Goal: Transaction & Acquisition: Purchase product/service

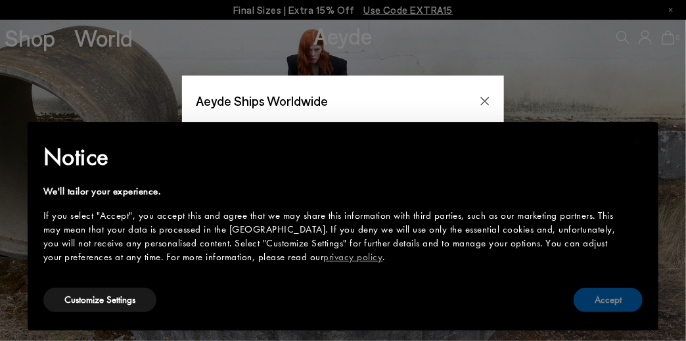
click at [623, 299] on button "Accept" at bounding box center [608, 300] width 69 height 24
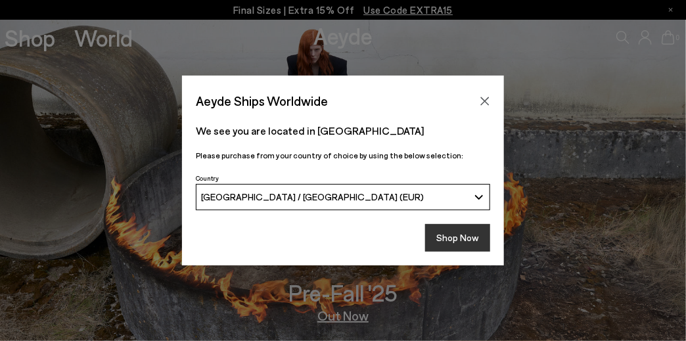
click at [480, 241] on button "Shop Now" at bounding box center [457, 238] width 65 height 28
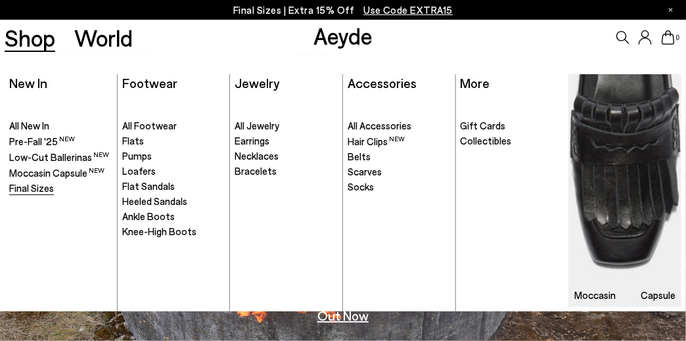
click at [26, 182] on span "Final Sizes" at bounding box center [31, 188] width 45 height 12
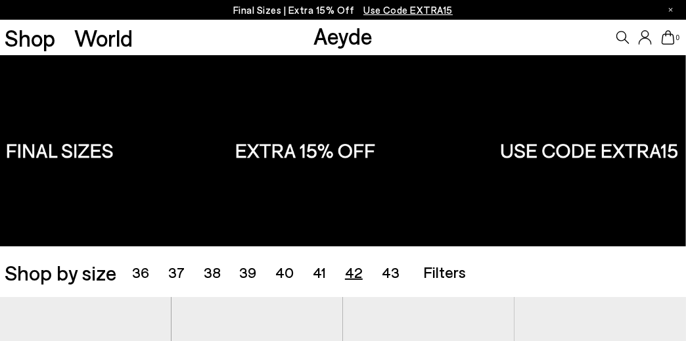
click at [363, 274] on span "42" at bounding box center [354, 272] width 18 height 17
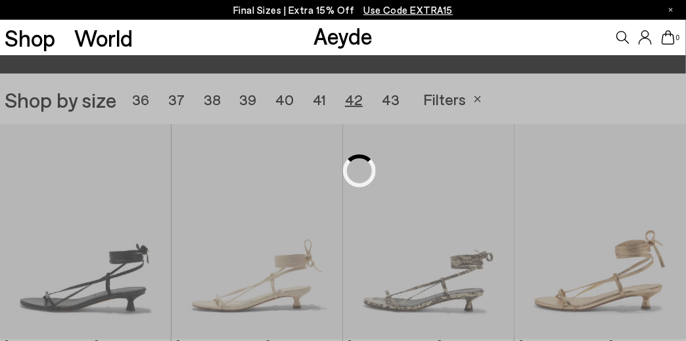
scroll to position [191, 0]
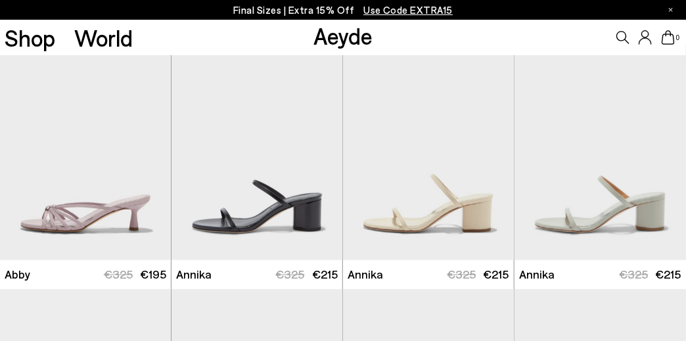
scroll to position [520, 0]
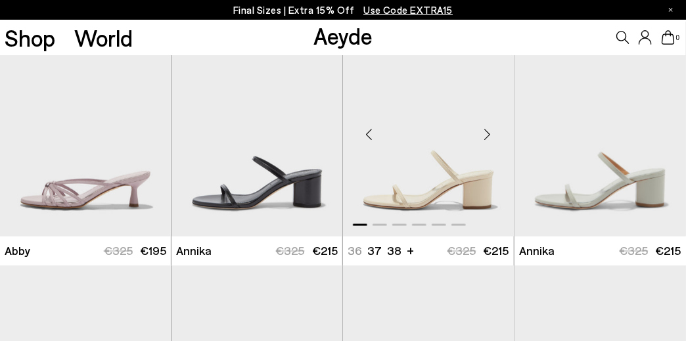
click at [492, 129] on div "Next slide" at bounding box center [487, 134] width 39 height 39
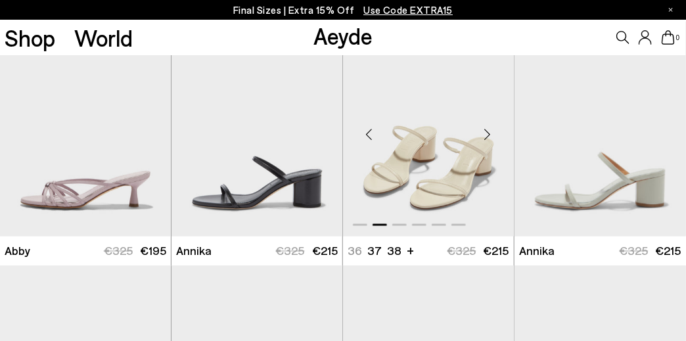
click at [492, 129] on div "Next slide" at bounding box center [487, 134] width 39 height 39
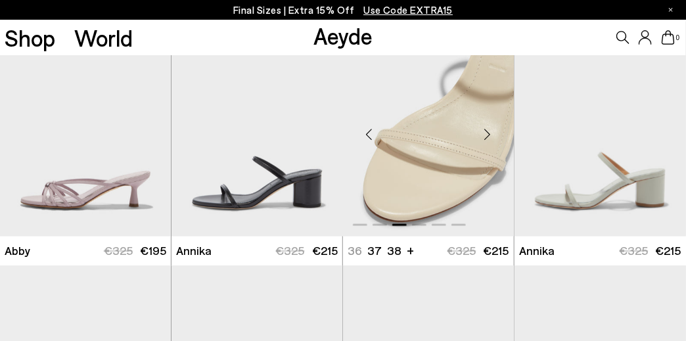
click at [492, 132] on div "Next slide" at bounding box center [487, 134] width 39 height 39
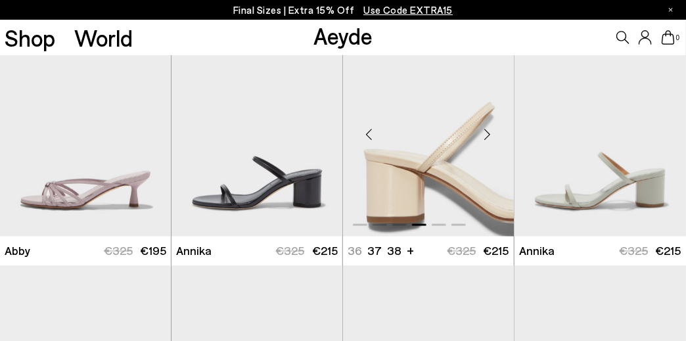
click at [490, 135] on div "Next slide" at bounding box center [487, 134] width 39 height 39
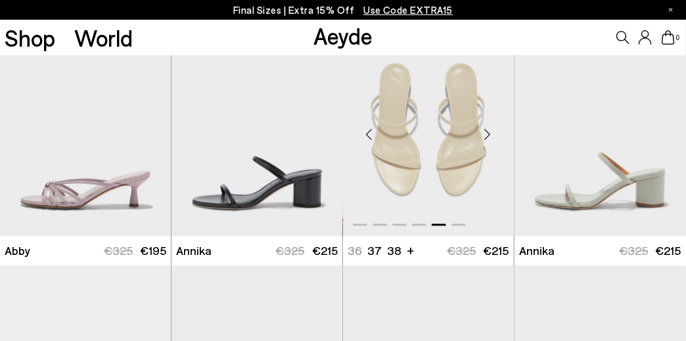
click at [490, 135] on div "Next slide" at bounding box center [487, 134] width 39 height 39
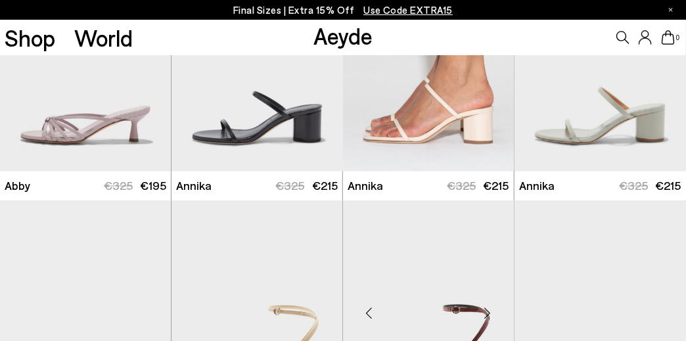
scroll to position [717, 0]
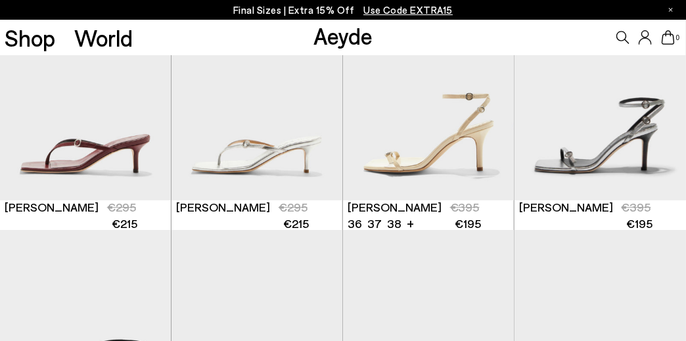
scroll to position [1309, 0]
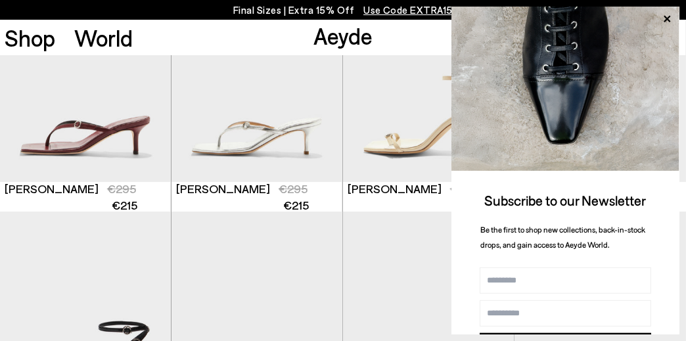
click at [491, 77] on img at bounding box center [566, 89] width 228 height 164
click at [402, 88] on img "1 / 6" at bounding box center [429, 74] width 172 height 215
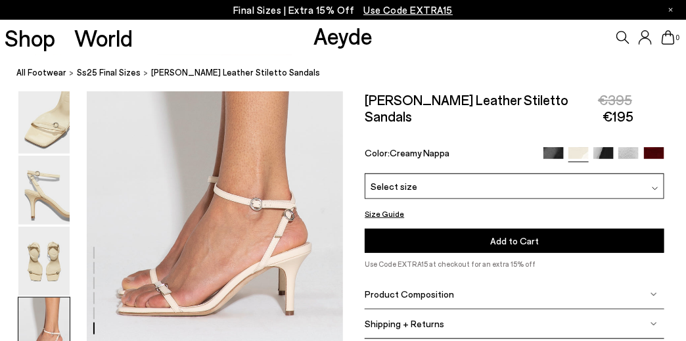
scroll to position [1841, 0]
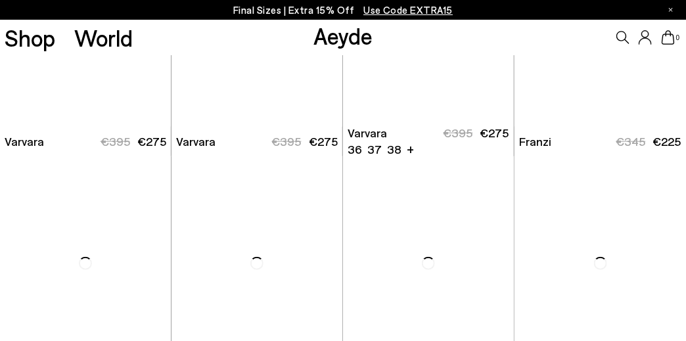
scroll to position [1901, 0]
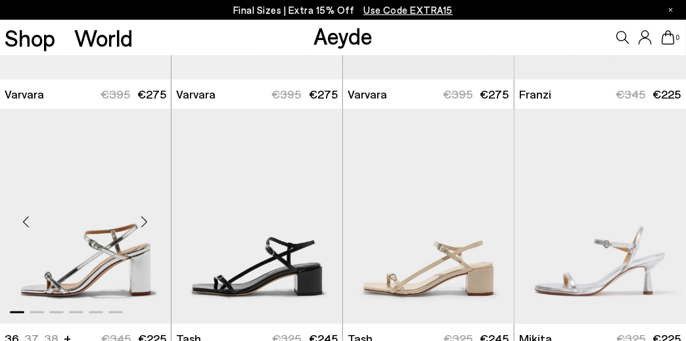
click at [143, 222] on div "Next slide" at bounding box center [144, 221] width 39 height 39
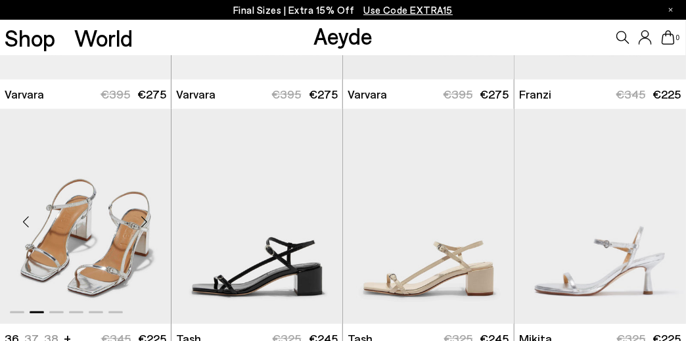
click at [143, 222] on div "Next slide" at bounding box center [144, 221] width 39 height 39
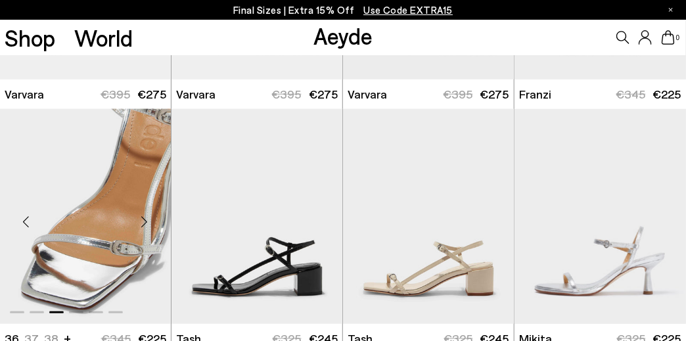
click at [143, 222] on div "Next slide" at bounding box center [144, 221] width 39 height 39
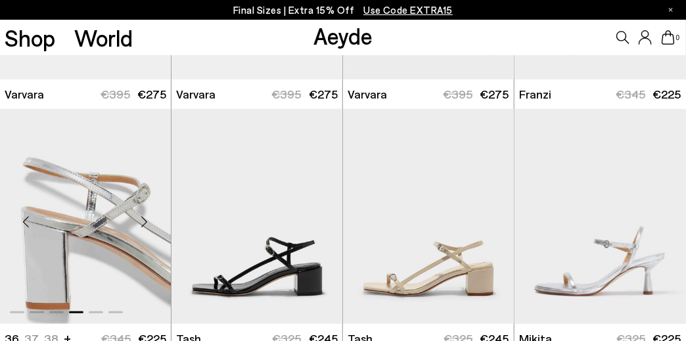
click at [143, 222] on div "Next slide" at bounding box center [144, 221] width 39 height 39
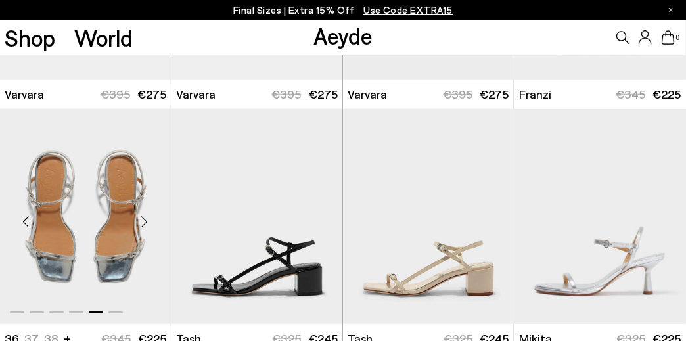
click at [143, 222] on div "Next slide" at bounding box center [144, 221] width 39 height 39
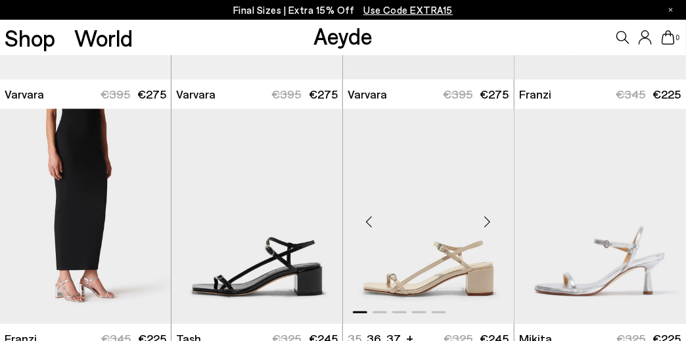
click at [492, 222] on div "Next slide" at bounding box center [487, 221] width 39 height 39
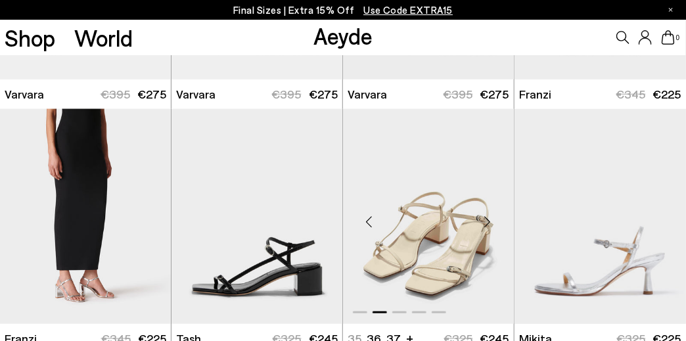
click at [492, 222] on div "Next slide" at bounding box center [487, 221] width 39 height 39
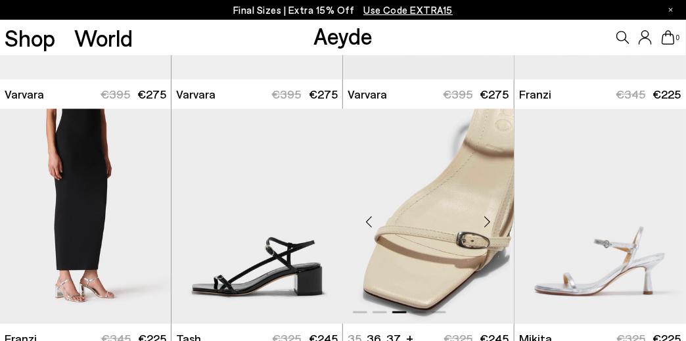
click at [492, 222] on div "Next slide" at bounding box center [487, 221] width 39 height 39
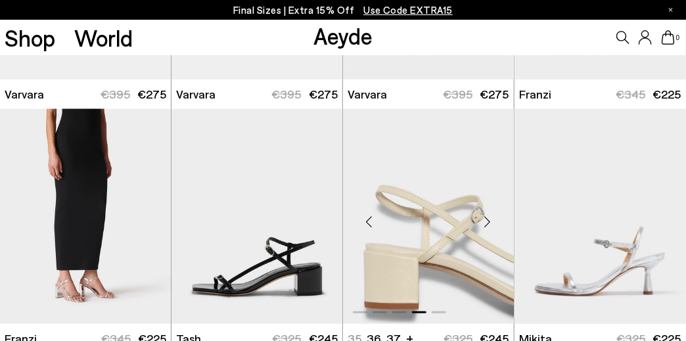
click at [492, 222] on div "Next slide" at bounding box center [487, 221] width 39 height 39
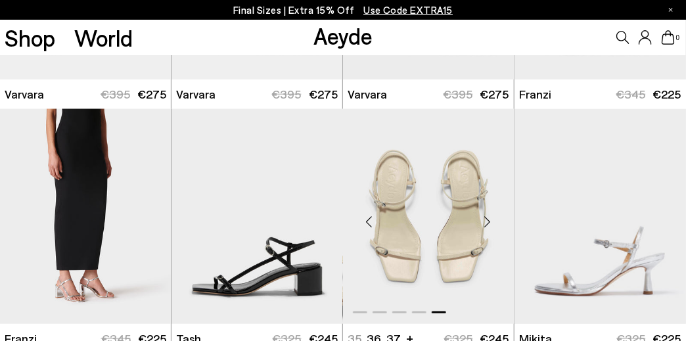
click at [488, 222] on div "Next slide" at bounding box center [487, 221] width 39 height 39
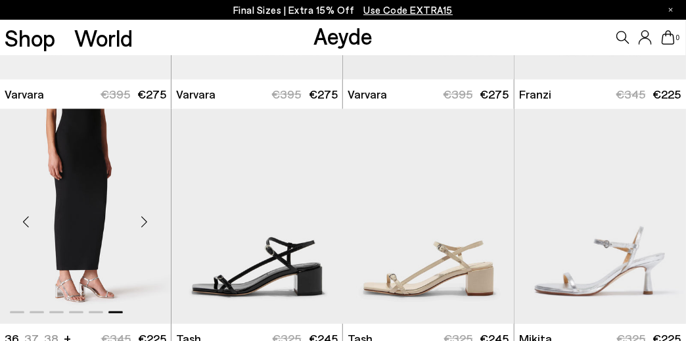
click at [143, 220] on div "Next slide" at bounding box center [144, 221] width 39 height 39
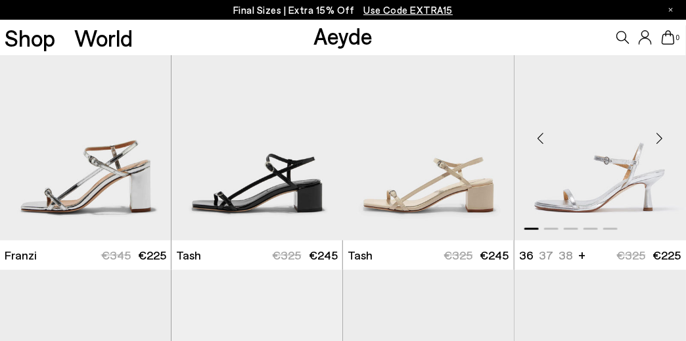
scroll to position [1967, 0]
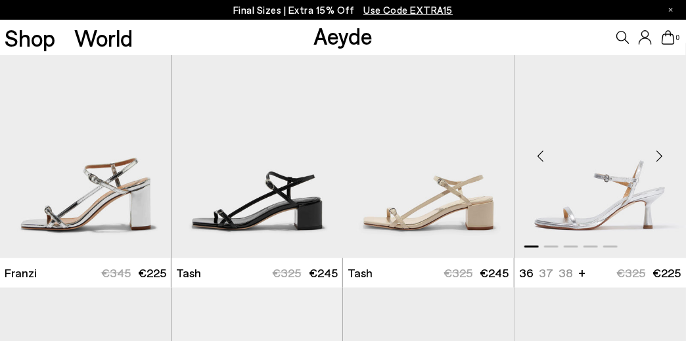
click at [661, 154] on div "Next slide" at bounding box center [659, 155] width 39 height 39
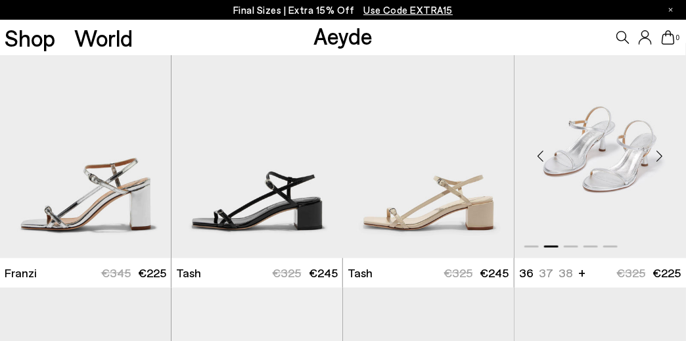
click at [661, 154] on div "Next slide" at bounding box center [659, 155] width 39 height 39
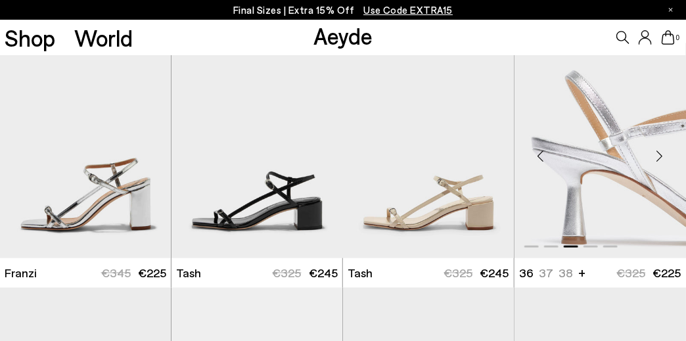
click at [661, 154] on div "Next slide" at bounding box center [659, 155] width 39 height 39
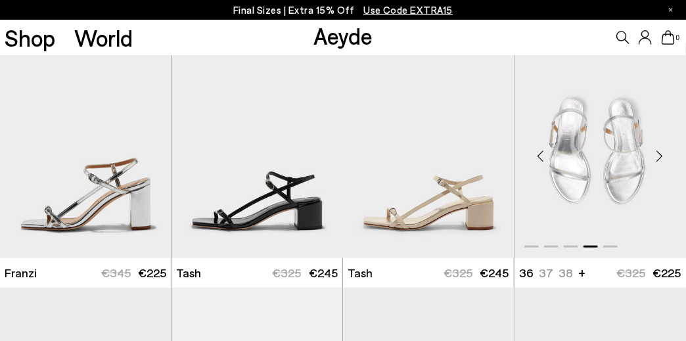
click at [661, 154] on div "Next slide" at bounding box center [659, 155] width 39 height 39
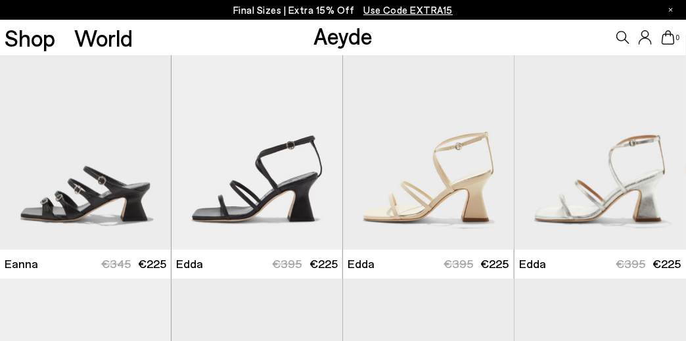
scroll to position [2230, 0]
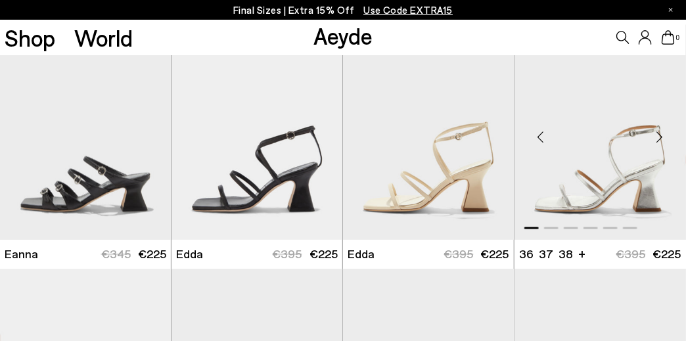
click at [660, 138] on div "Next slide" at bounding box center [659, 137] width 39 height 39
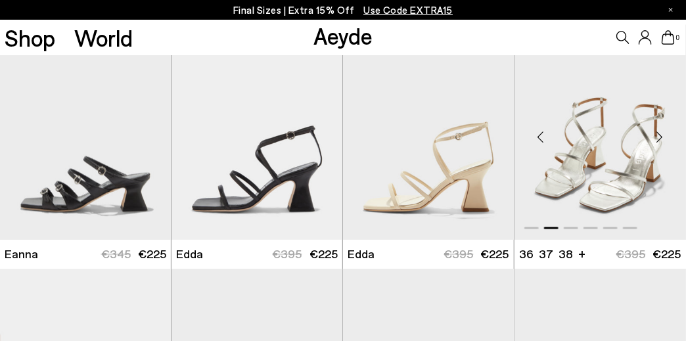
click at [660, 138] on div "Next slide" at bounding box center [659, 137] width 39 height 39
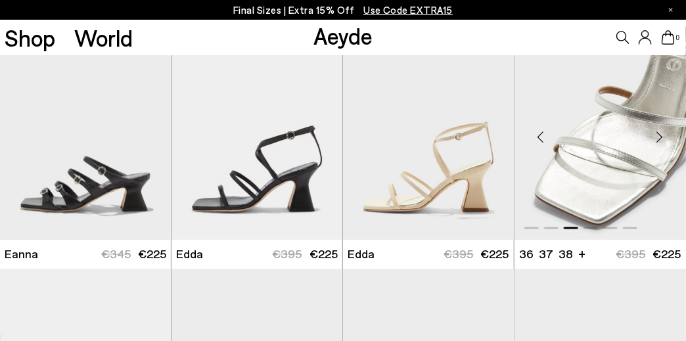
click at [660, 138] on div "Next slide" at bounding box center [659, 137] width 39 height 39
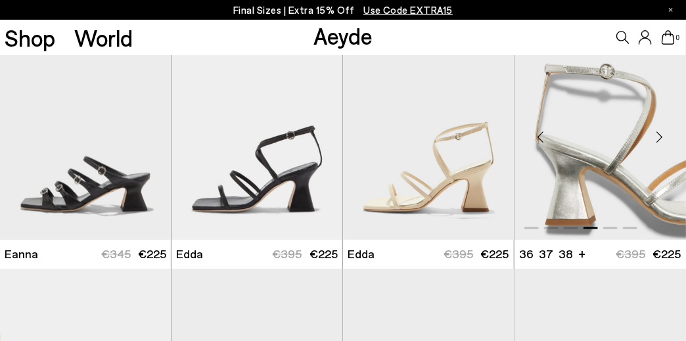
click at [660, 138] on div "Next slide" at bounding box center [659, 137] width 39 height 39
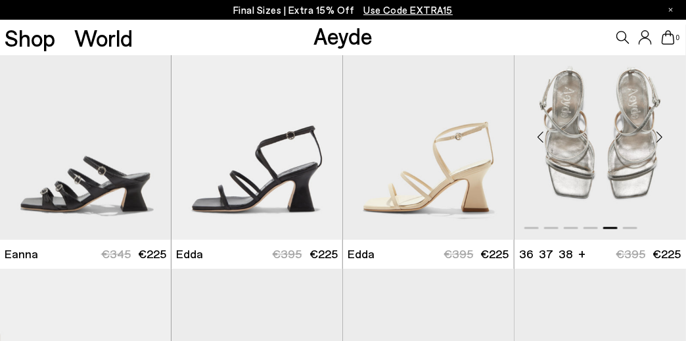
click at [660, 138] on div "Next slide" at bounding box center [659, 137] width 39 height 39
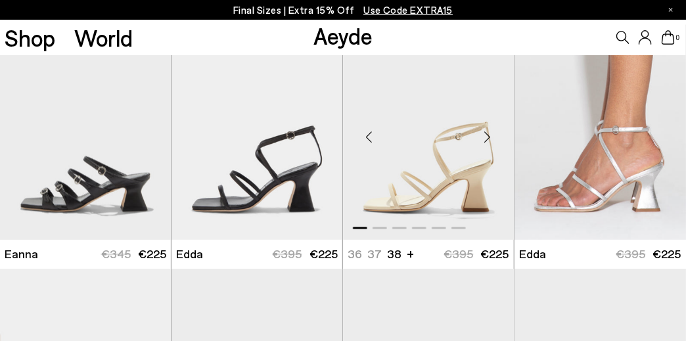
click at [487, 135] on div "Next slide" at bounding box center [487, 137] width 39 height 39
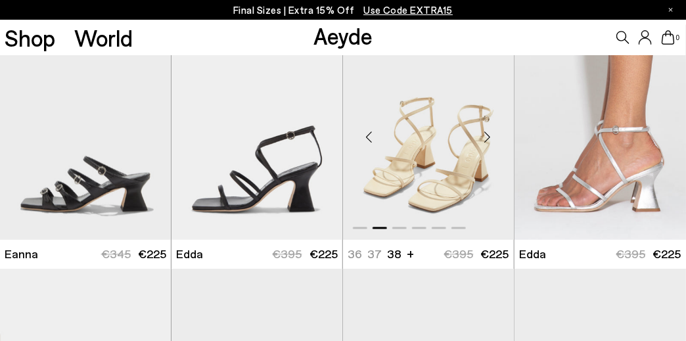
click at [487, 135] on div "Next slide" at bounding box center [487, 137] width 39 height 39
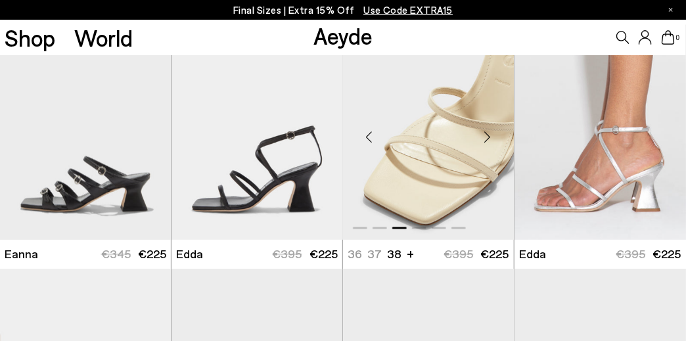
click at [487, 135] on div "Next slide" at bounding box center [487, 137] width 39 height 39
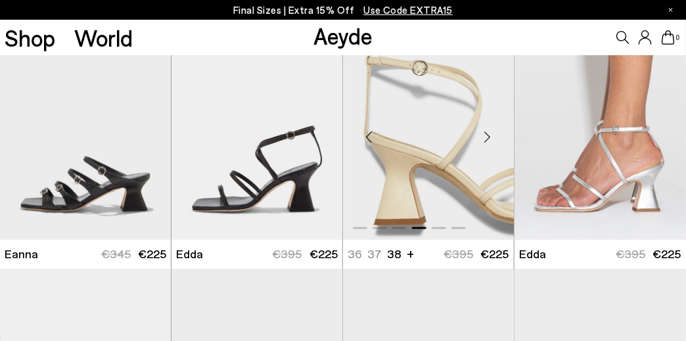
click at [487, 135] on div "Next slide" at bounding box center [487, 137] width 39 height 39
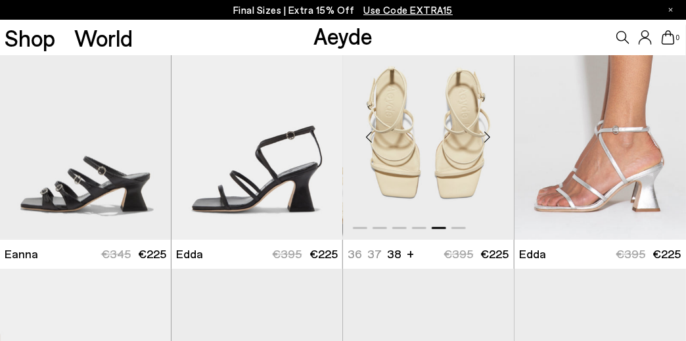
click at [487, 135] on div "Next slide" at bounding box center [487, 137] width 39 height 39
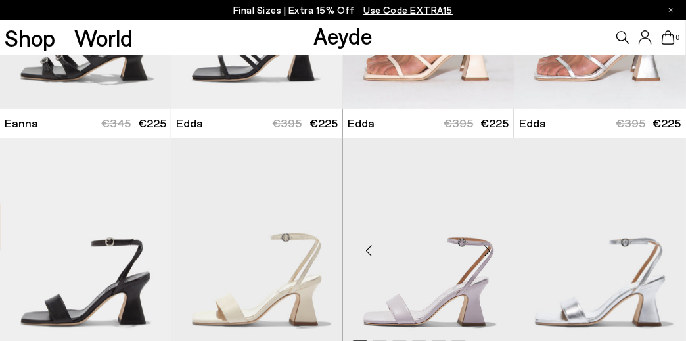
scroll to position [2427, 0]
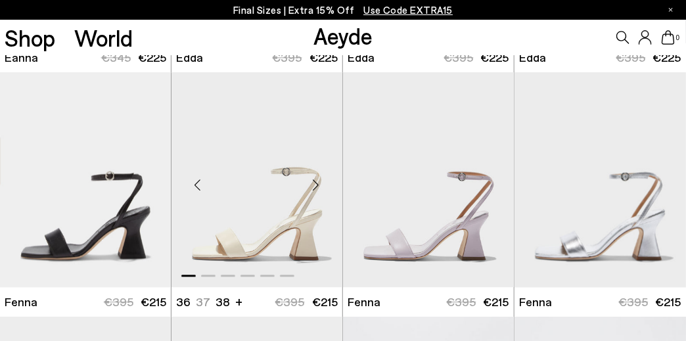
click at [313, 181] on div "Next slide" at bounding box center [315, 185] width 39 height 39
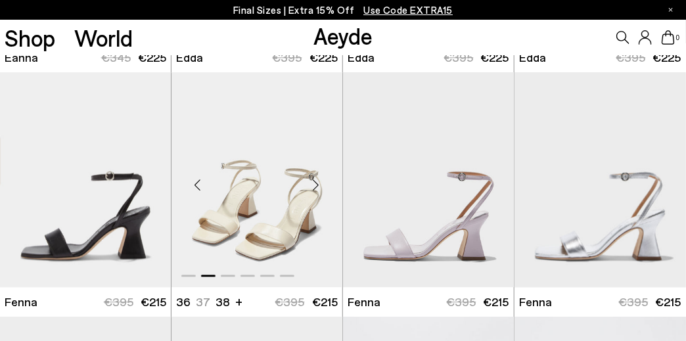
click at [314, 181] on div "Next slide" at bounding box center [315, 185] width 39 height 39
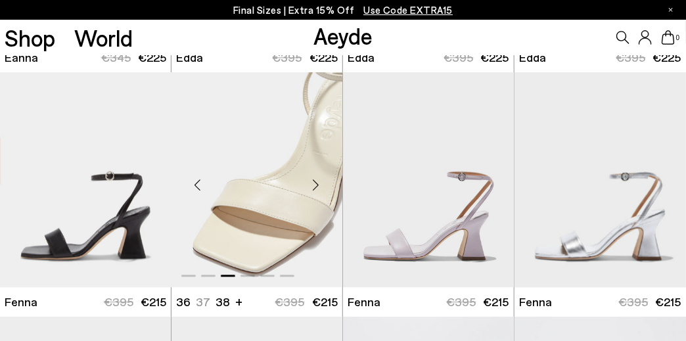
click at [314, 181] on div "Next slide" at bounding box center [315, 185] width 39 height 39
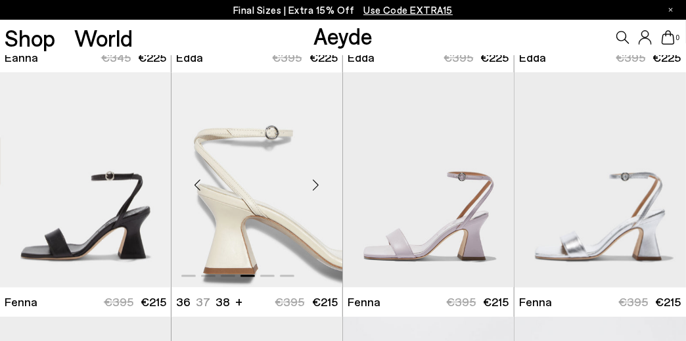
click at [314, 181] on div "Next slide" at bounding box center [315, 185] width 39 height 39
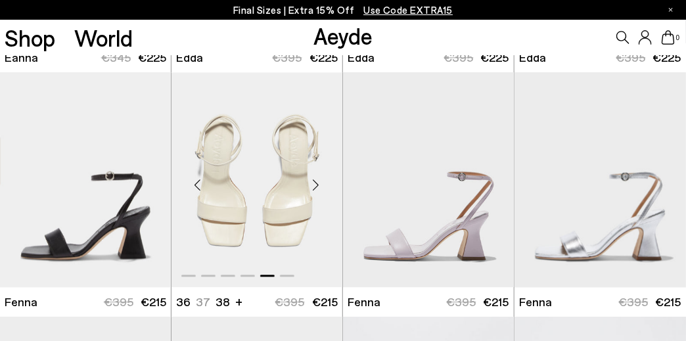
click at [314, 181] on div "Next slide" at bounding box center [315, 185] width 39 height 39
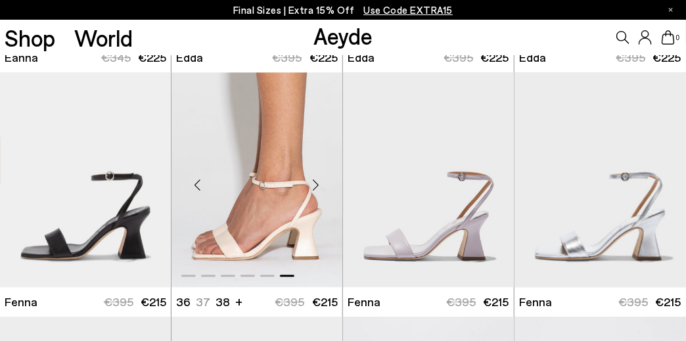
click at [278, 205] on img "6 / 6" at bounding box center [258, 179] width 172 height 215
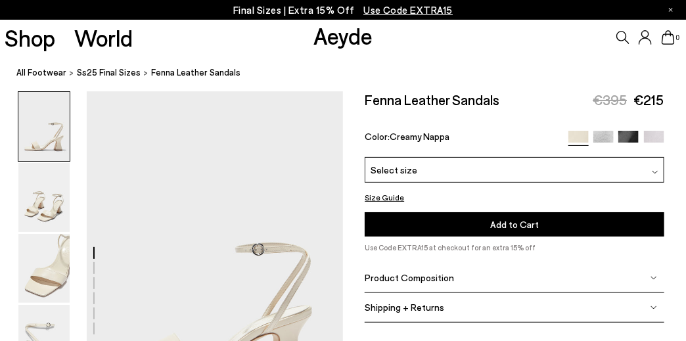
click at [630, 139] on img at bounding box center [629, 141] width 20 height 20
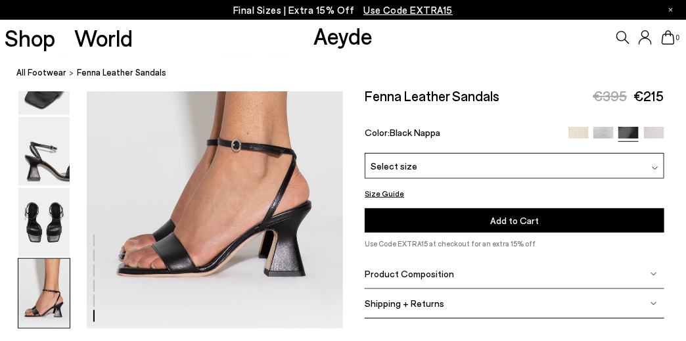
scroll to position [1841, 0]
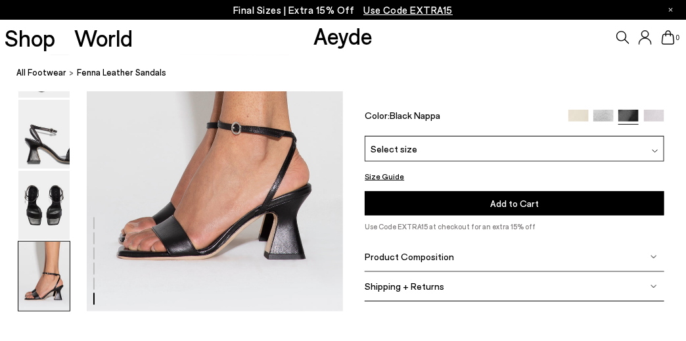
click at [587, 114] on img at bounding box center [579, 119] width 20 height 20
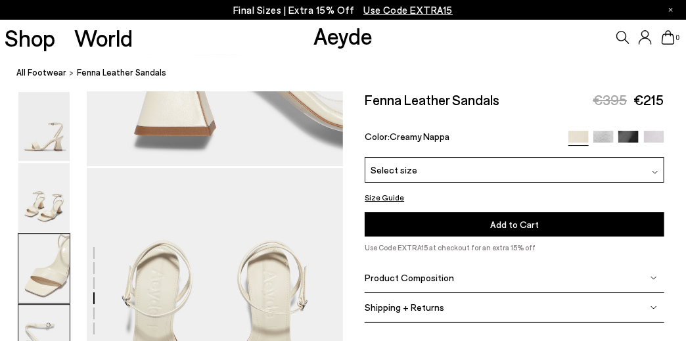
scroll to position [1380, 0]
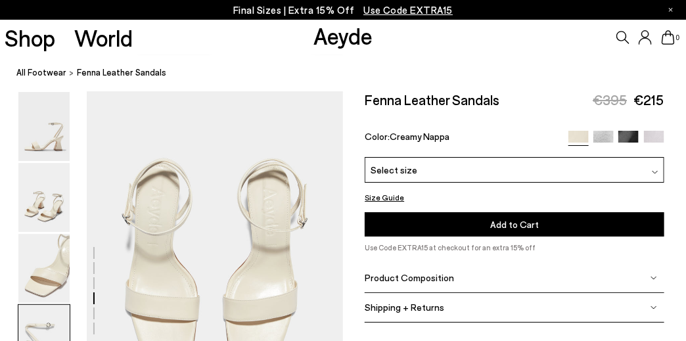
click at [503, 179] on div "Select size" at bounding box center [514, 170] width 299 height 26
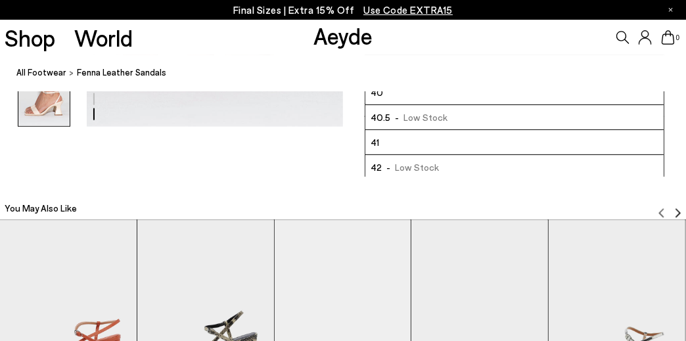
scroll to position [1933, 0]
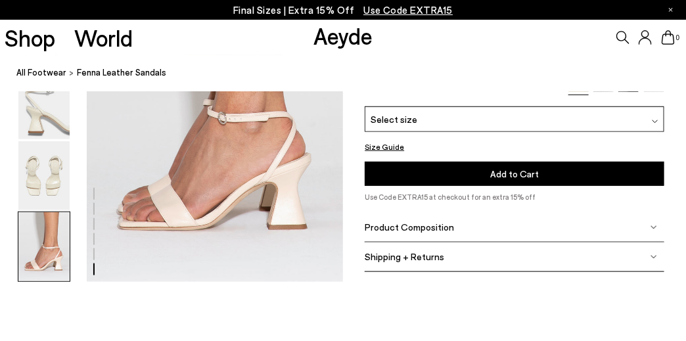
scroll to position [1868, 0]
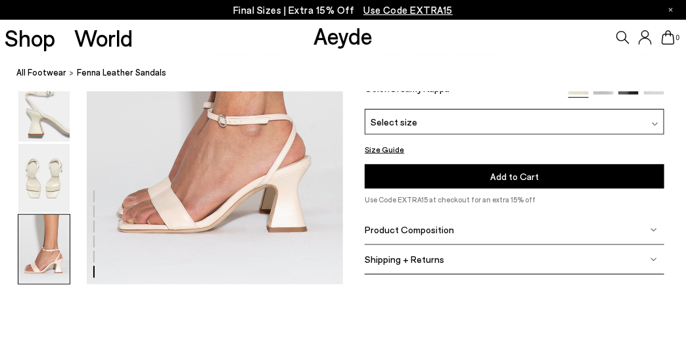
click at [390, 144] on button "Size Guide" at bounding box center [384, 149] width 39 height 16
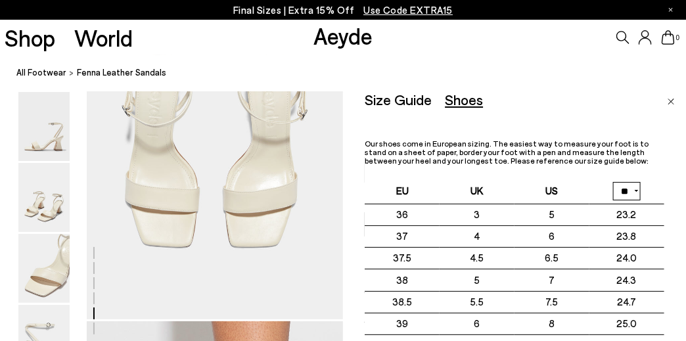
scroll to position [1473, 0]
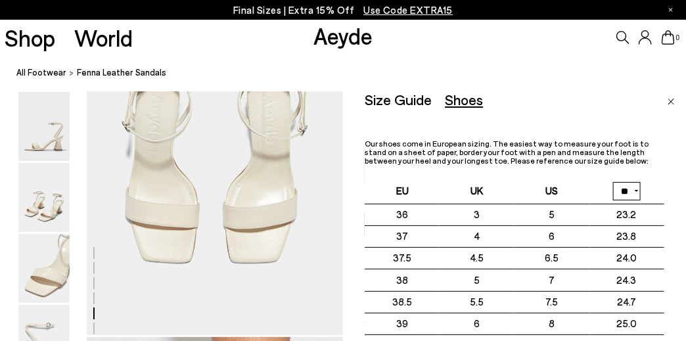
click at [673, 101] on img "Close" at bounding box center [671, 102] width 7 height 7
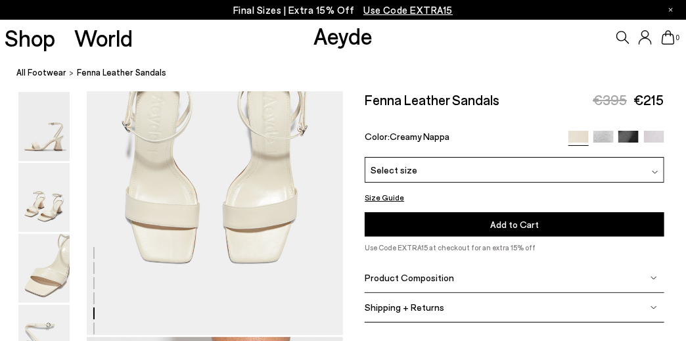
click at [502, 172] on div "Select size" at bounding box center [514, 170] width 299 height 26
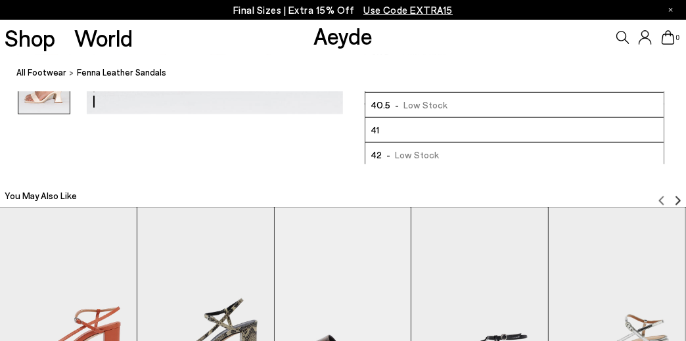
scroll to position [2065, 0]
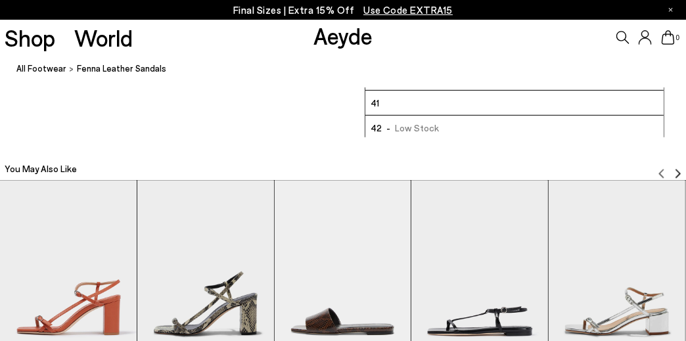
click at [400, 122] on span "- Low Stock" at bounding box center [410, 128] width 57 height 16
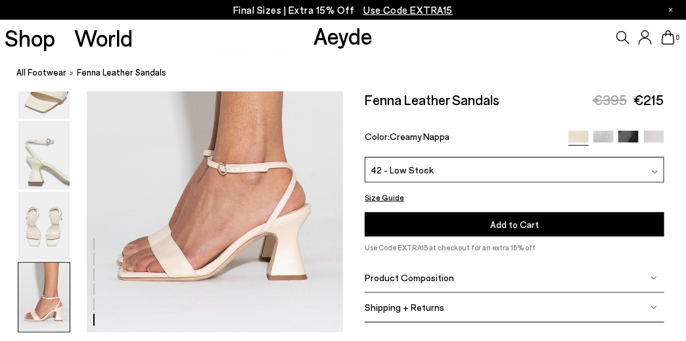
scroll to position [1802, 0]
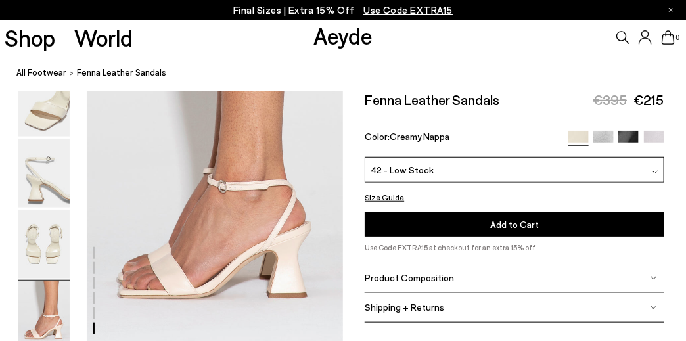
click at [436, 219] on button "Add to Cart Select a Size First" at bounding box center [514, 224] width 299 height 24
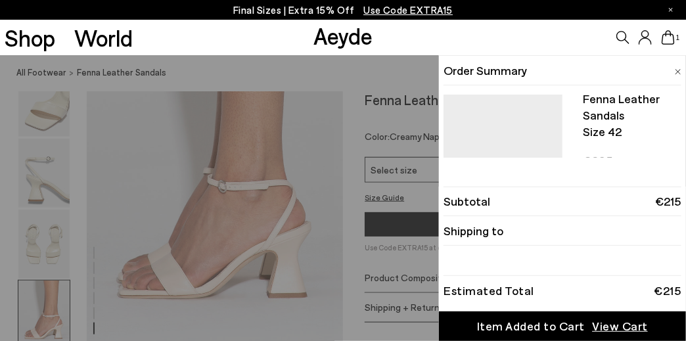
click at [611, 328] on span "View Cart" at bounding box center [620, 326] width 56 height 16
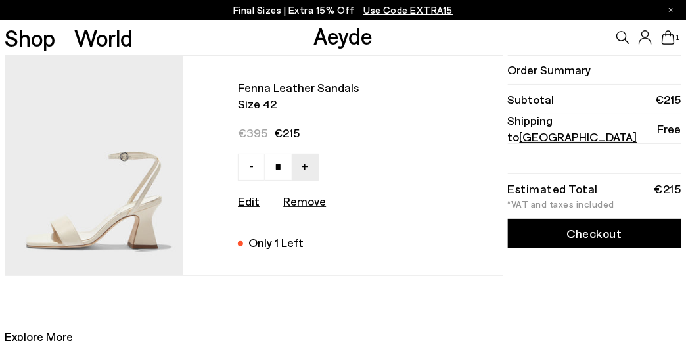
click at [527, 231] on link "Checkout" at bounding box center [595, 234] width 174 height 30
